Goal: Task Accomplishment & Management: Manage account settings

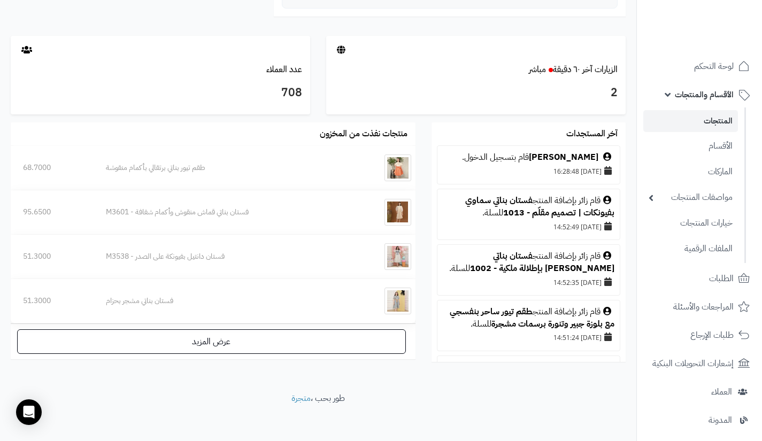
scroll to position [232, 0]
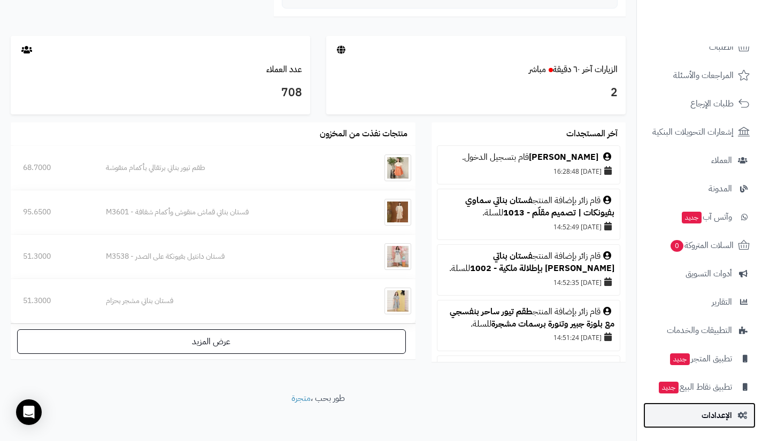
click at [699, 411] on link "الإعدادات" at bounding box center [699, 416] width 112 height 26
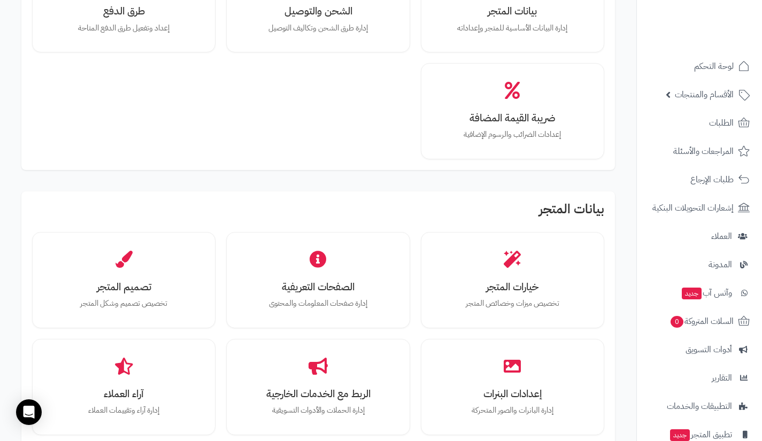
scroll to position [145, 0]
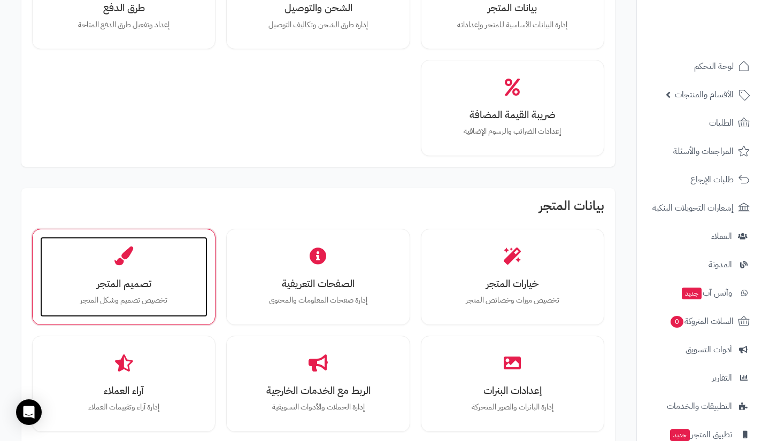
click at [157, 257] on div "تصميم المتجر تخصيص تصميم وشكل المتجر" at bounding box center [123, 277] width 167 height 80
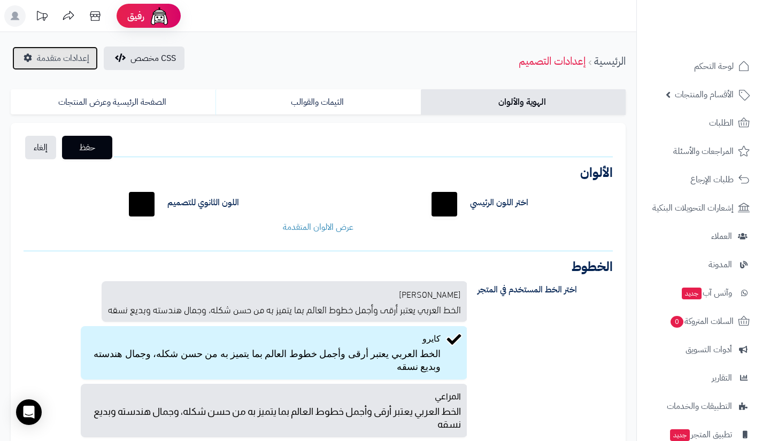
click at [50, 56] on span "إعدادات متقدمة" at bounding box center [63, 58] width 52 height 13
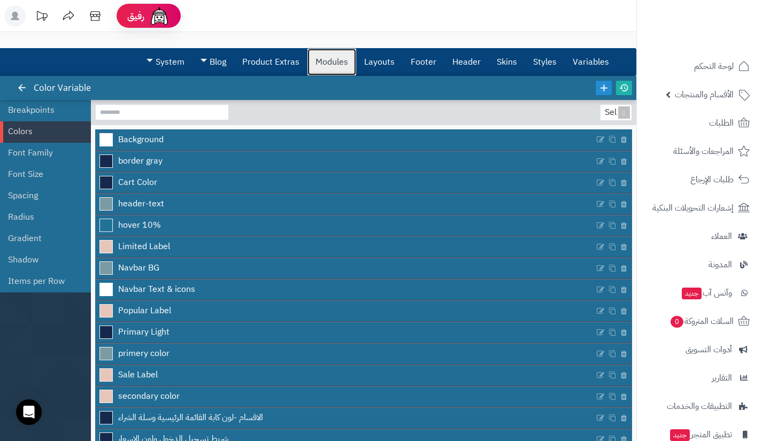
click at [352, 64] on link "Modules" at bounding box center [331, 62] width 49 height 27
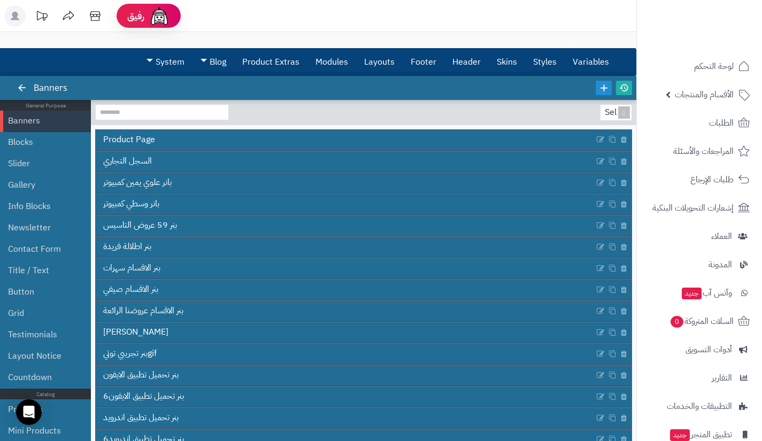
click at [74, 159] on div "Slider" at bounding box center [49, 163] width 83 height 21
click at [51, 164] on link "Slider" at bounding box center [41, 163] width 67 height 21
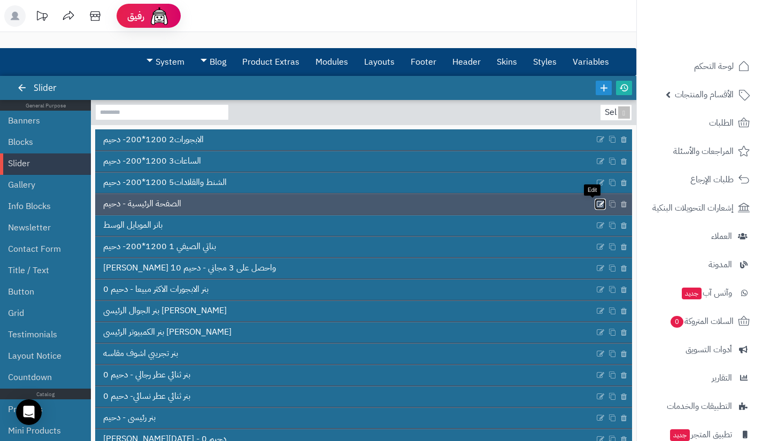
click at [596, 207] on icon at bounding box center [600, 203] width 9 height 9
